Goal: Task Accomplishment & Management: Complete application form

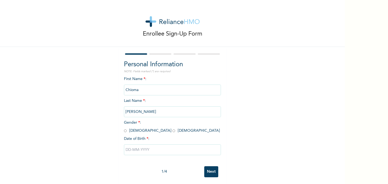
click at [172, 130] on input "radio" at bounding box center [173, 130] width 3 height 5
radio input "true"
click at [153, 152] on input "text" at bounding box center [172, 149] width 97 height 11
select select "8"
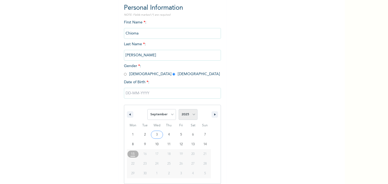
click at [185, 115] on select "2025 2024 2023 2022 2021 2020 2019 2018 2017 2016 2015 2014 2013 2012 2011 2010…" at bounding box center [188, 114] width 19 height 11
select select "1998"
click at [179, 109] on select "2025 2024 2023 2022 2021 2020 2019 2018 2017 2016 2015 2014 2013 2012 2011 2010…" at bounding box center [188, 114] width 19 height 11
type input "[DATE]"
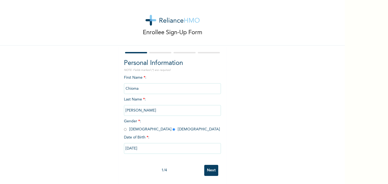
scroll to position [1, 0]
click at [142, 150] on input "[DATE]" at bounding box center [172, 148] width 97 height 11
select select "8"
select select "1998"
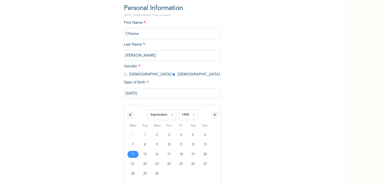
scroll to position [57, 0]
click at [168, 113] on select "January February March April May June July August September October November De…" at bounding box center [161, 114] width 29 height 11
select select "1"
click at [147, 109] on select "January February March April May June July August September October November De…" at bounding box center [161, 114] width 29 height 11
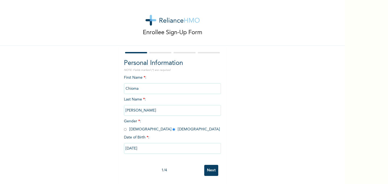
scroll to position [1, 0]
click at [291, 131] on div "Enrollee Sign-Up Form Personal Information NOTE: Fields marked (*) are required…" at bounding box center [172, 91] width 345 height 185
click at [217, 166] on input "Next" at bounding box center [211, 170] width 14 height 11
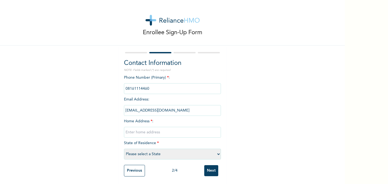
click at [160, 132] on input "text" at bounding box center [172, 132] width 97 height 11
type input "6b [PERSON_NAME] dim close Lakeview phase 2"
select select "25"
click at [208, 171] on input "Next" at bounding box center [211, 170] width 14 height 11
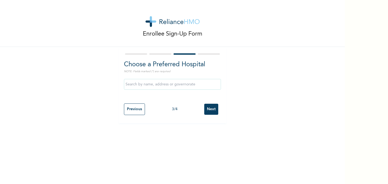
click at [211, 111] on input "Next" at bounding box center [211, 109] width 14 height 11
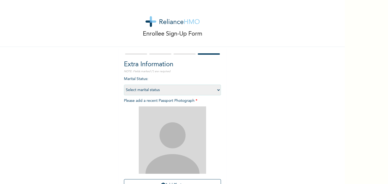
click at [183, 90] on select "Select marital status [DEMOGRAPHIC_DATA] Married [DEMOGRAPHIC_DATA] Widow/[DEMO…" at bounding box center [172, 90] width 97 height 11
select select "1"
click at [124, 85] on select "Select marital status [DEMOGRAPHIC_DATA] Married [DEMOGRAPHIC_DATA] Widow/[DEMO…" at bounding box center [172, 90] width 97 height 11
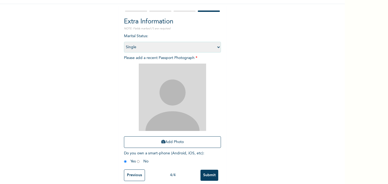
scroll to position [44, 0]
